Goal: Navigation & Orientation: Find specific page/section

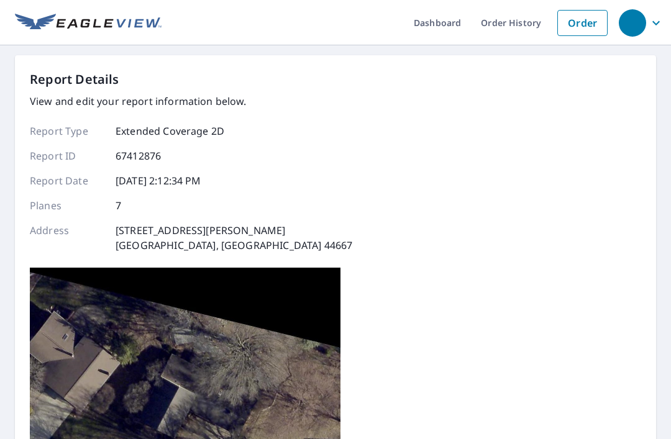
click at [405, 1] on link "Dashboard" at bounding box center [437, 22] width 67 height 45
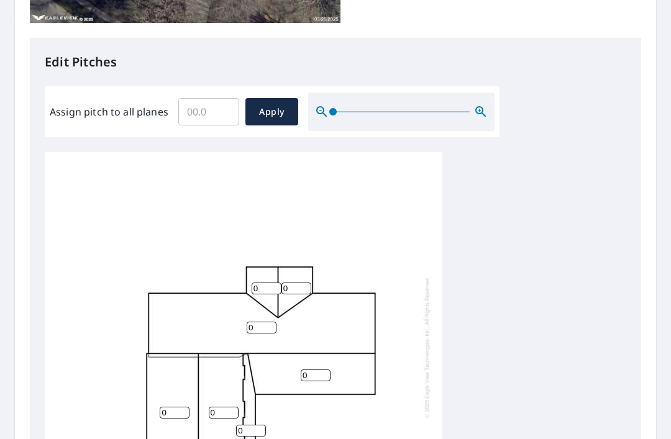
scroll to position [526, 0]
